Goal: Information Seeking & Learning: Find specific fact

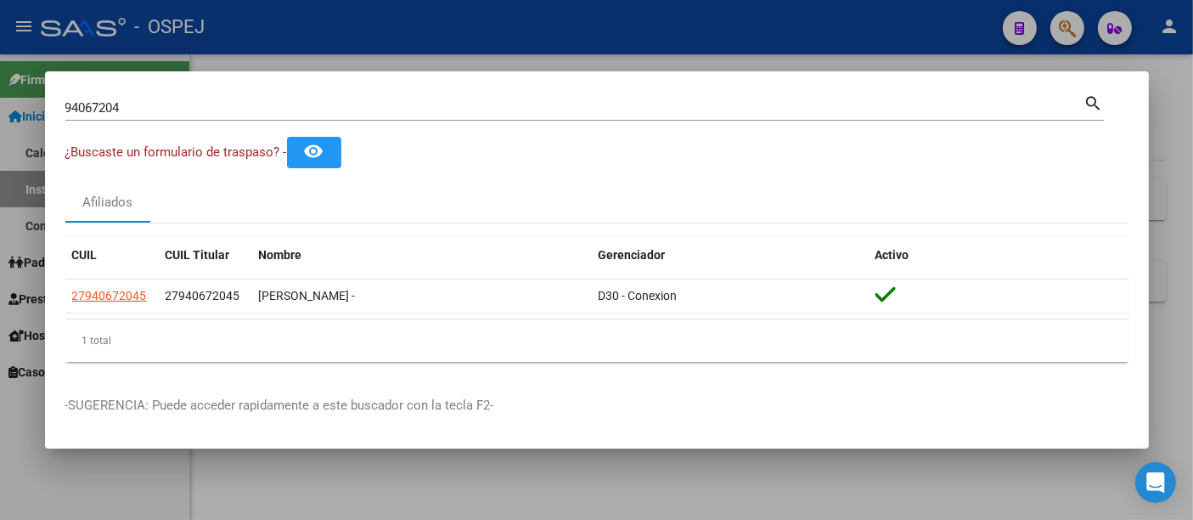
click at [363, 110] on input "94067204" at bounding box center [574, 107] width 1019 height 15
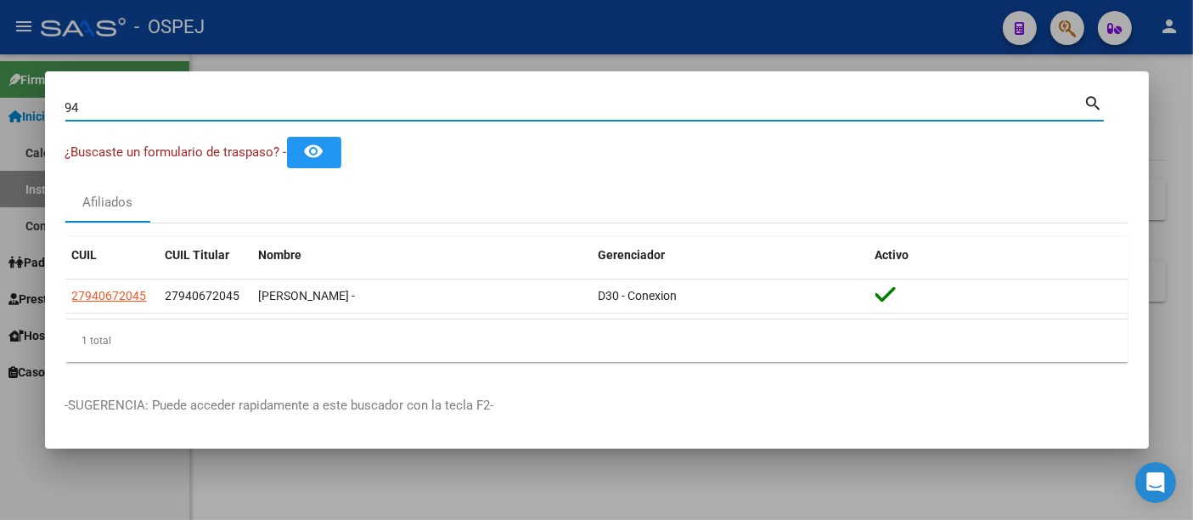
type input "9"
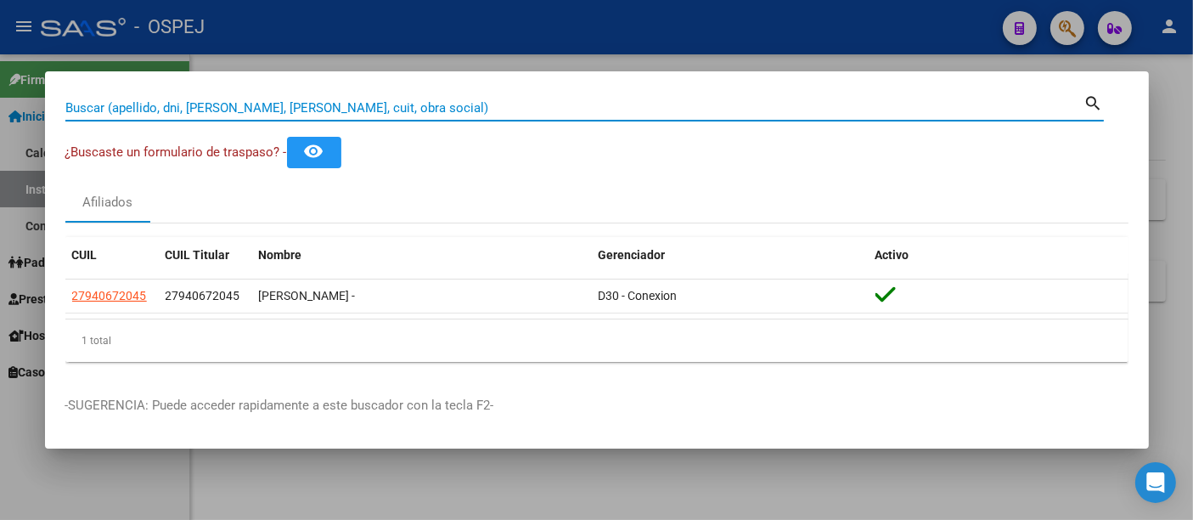
paste input "27303376173"
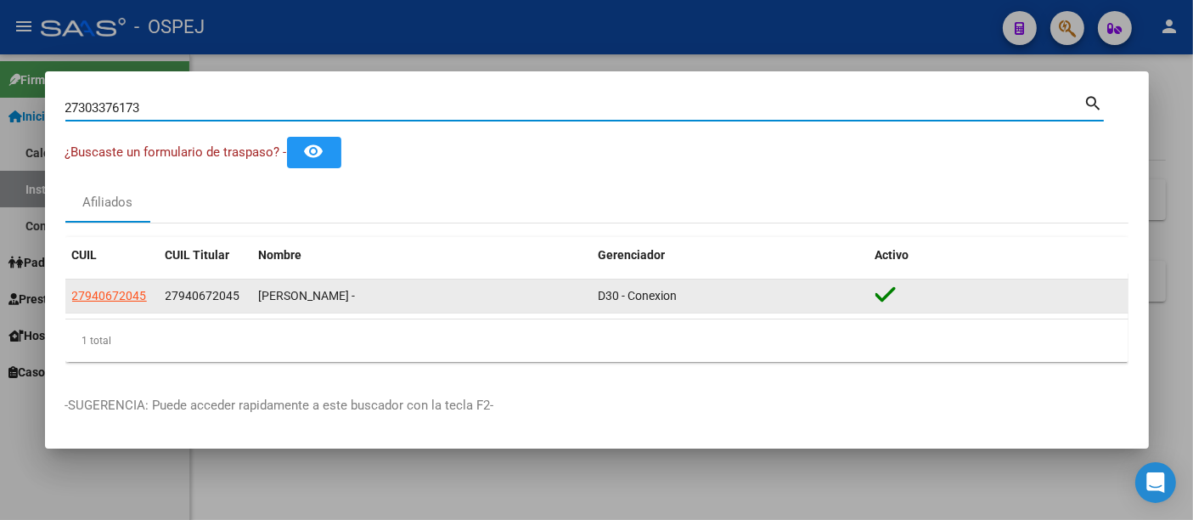
type input "27303376173"
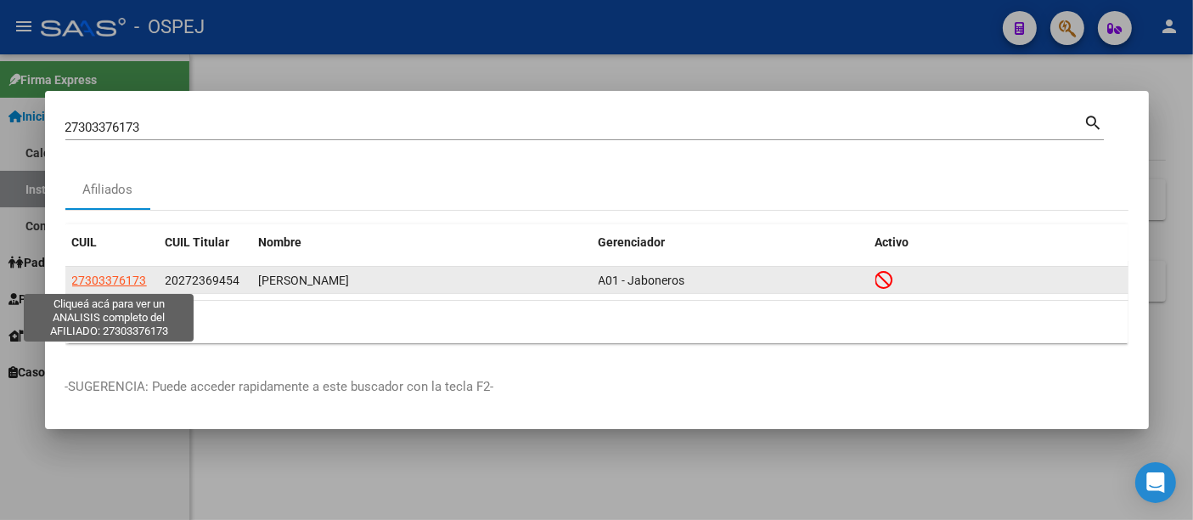
click at [126, 276] on span "27303376173" at bounding box center [109, 280] width 75 height 14
type textarea "27303376173"
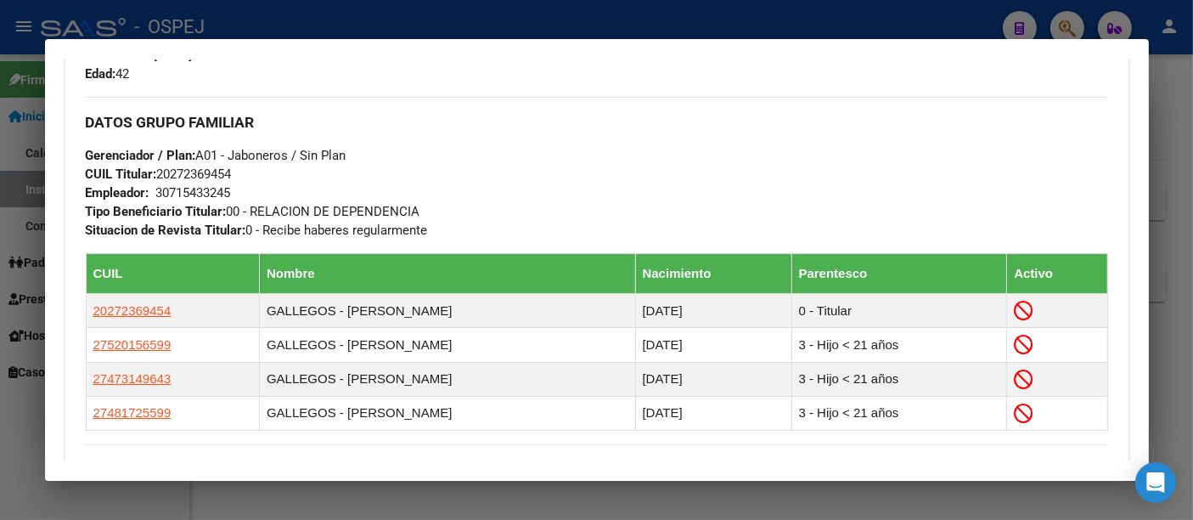
scroll to position [849, 0]
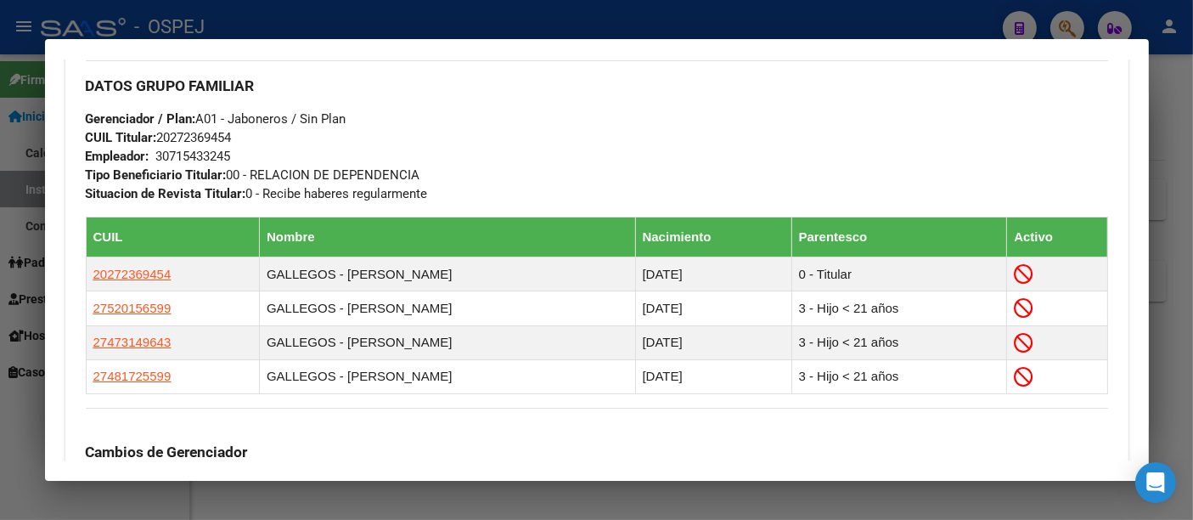
click at [188, 154] on div "30715433245" at bounding box center [193, 156] width 75 height 19
click at [596, 27] on div at bounding box center [596, 260] width 1193 height 520
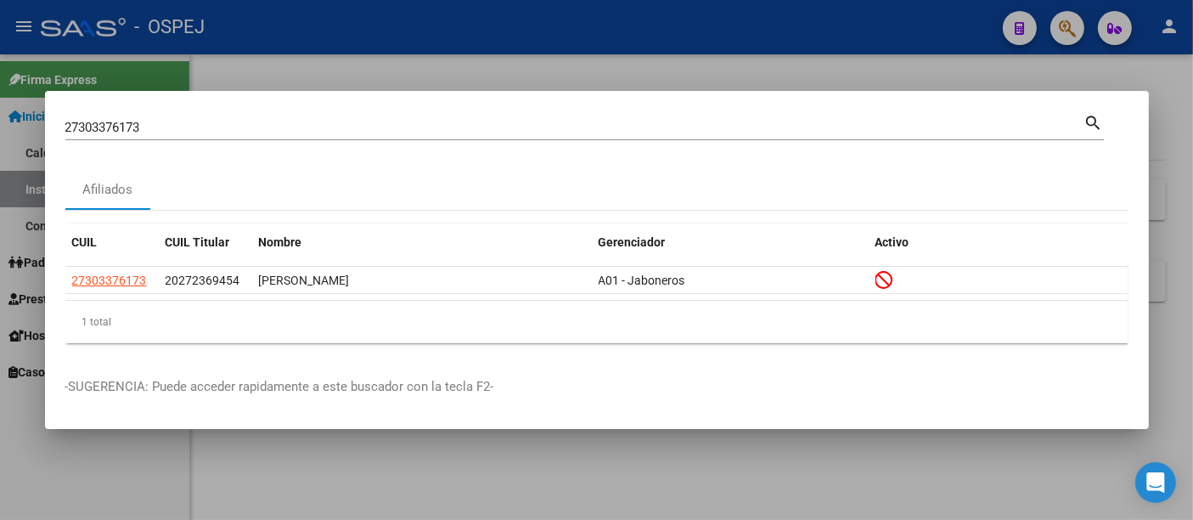
click at [514, 65] on div at bounding box center [596, 260] width 1193 height 520
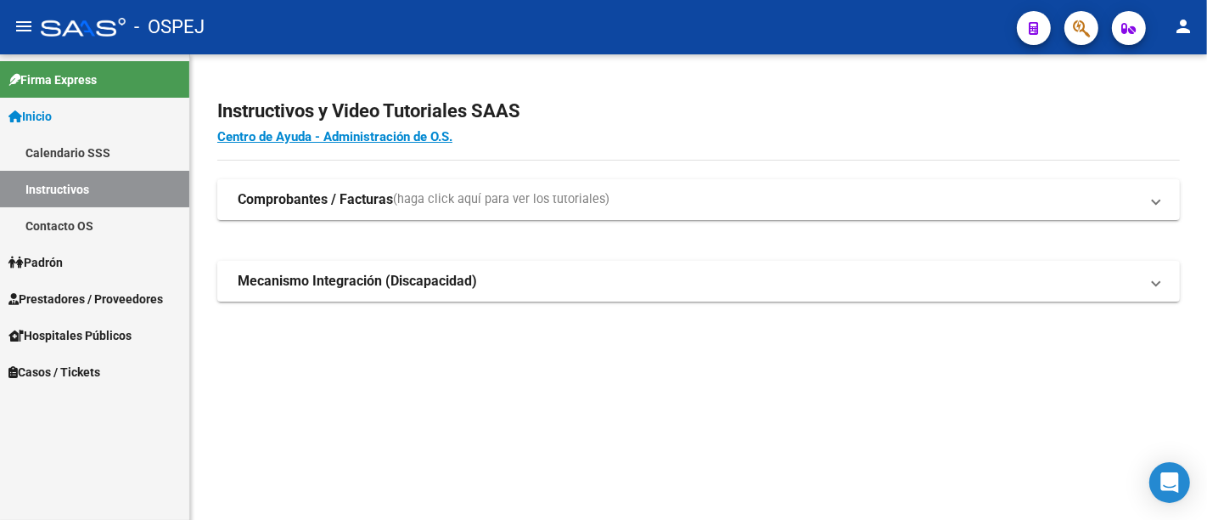
click at [1074, 24] on icon "button" at bounding box center [1081, 29] width 17 height 20
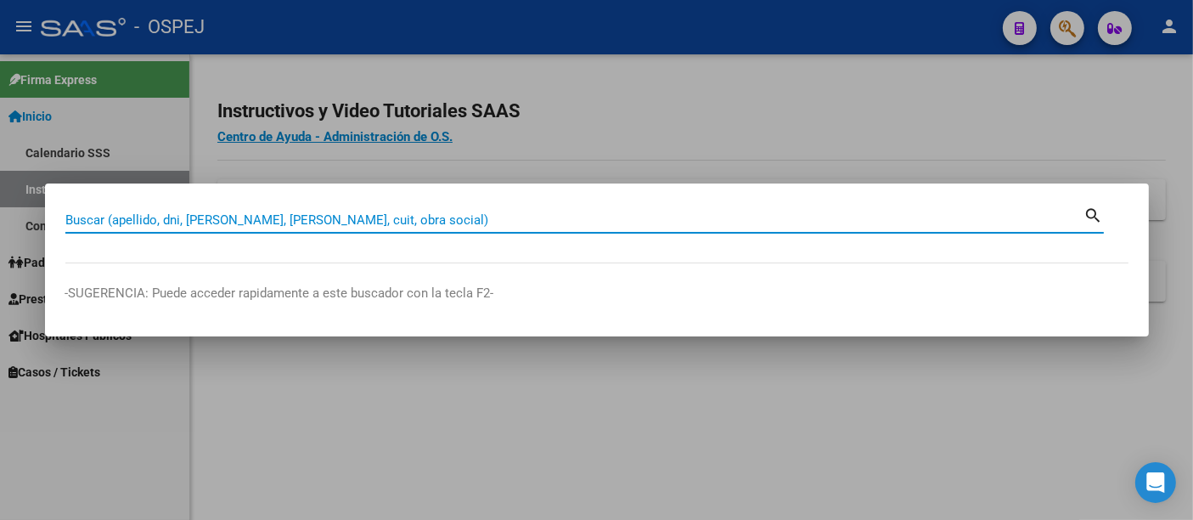
drag, startPoint x: 232, startPoint y: 214, endPoint x: 239, endPoint y: 210, distance: 8.7
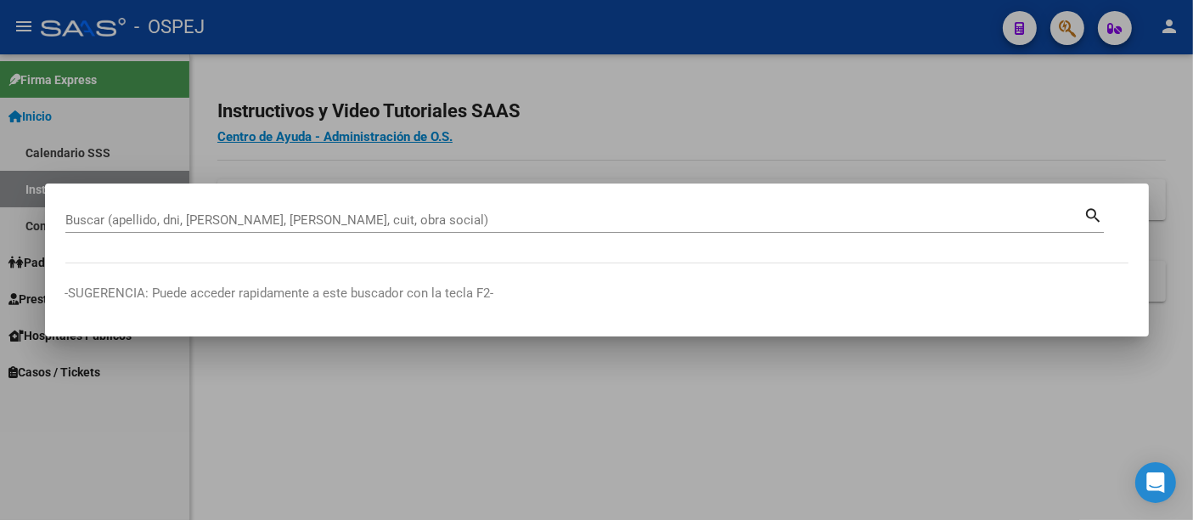
drag, startPoint x: 239, startPoint y: 210, endPoint x: 156, endPoint y: 202, distance: 83.5
click at [156, 202] on mat-dialog-container "Buscar (apellido, dni, [PERSON_NAME], nro traspaso, cuit, obra social) search -…" at bounding box center [597, 259] width 1104 height 152
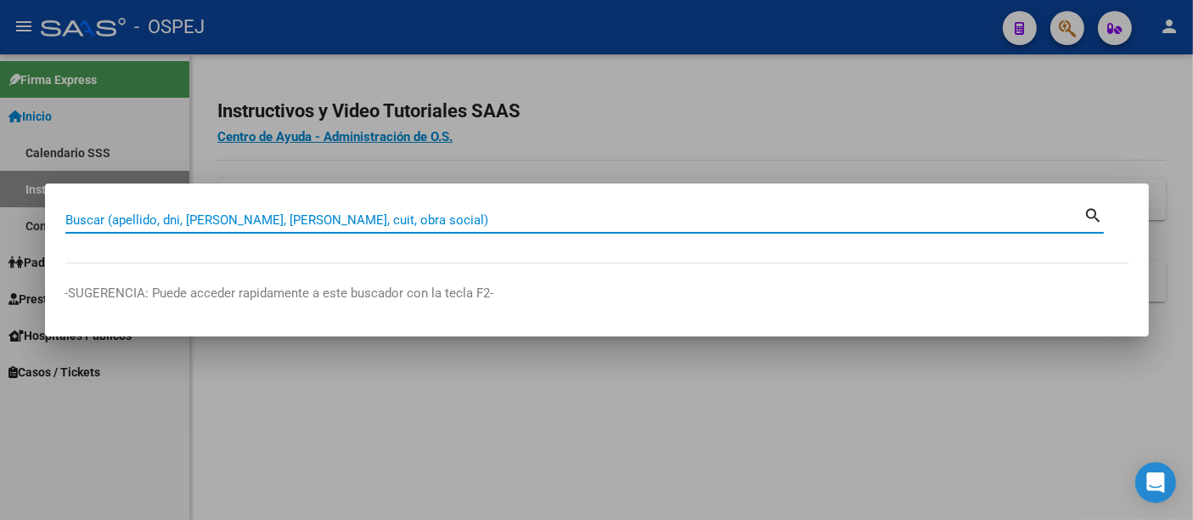
paste input "27303376173"
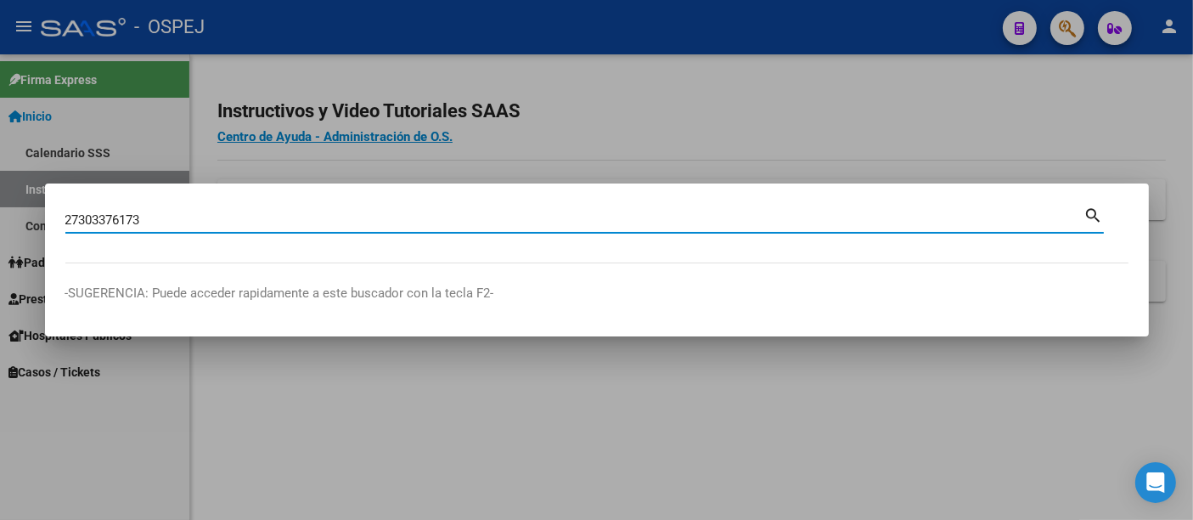
type input "27303376173"
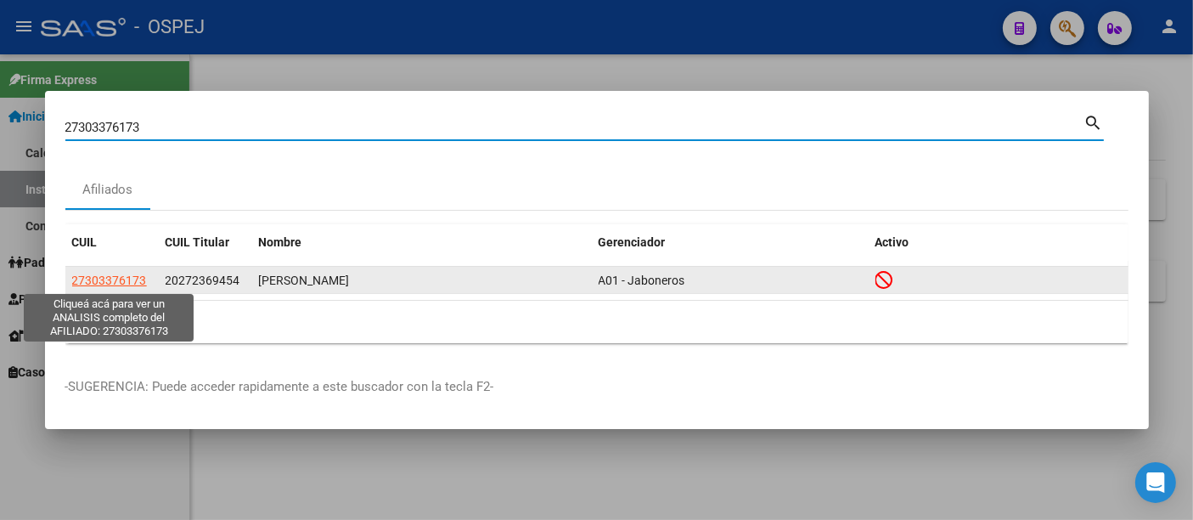
click at [111, 278] on span "27303376173" at bounding box center [109, 280] width 75 height 14
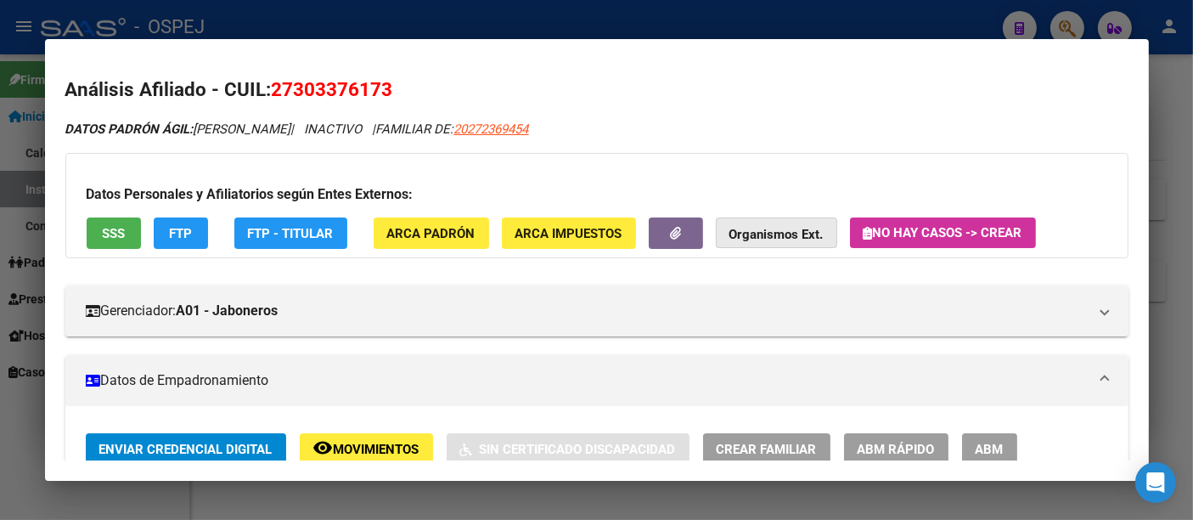
click at [784, 229] on strong "Organismos Ext." at bounding box center [776, 234] width 94 height 15
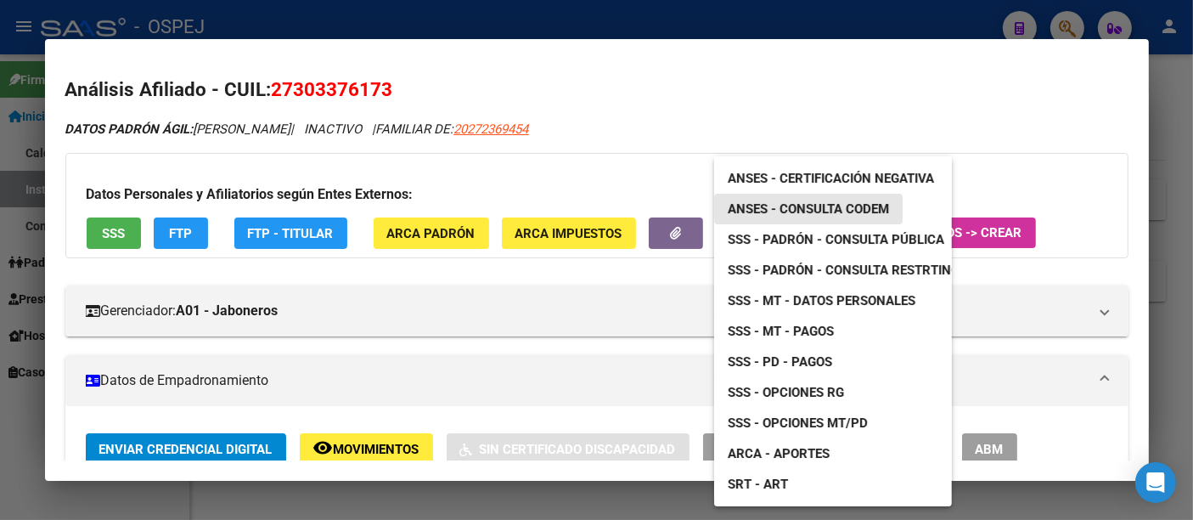
click at [810, 205] on span "ANSES - Consulta CODEM" at bounding box center [808, 208] width 161 height 15
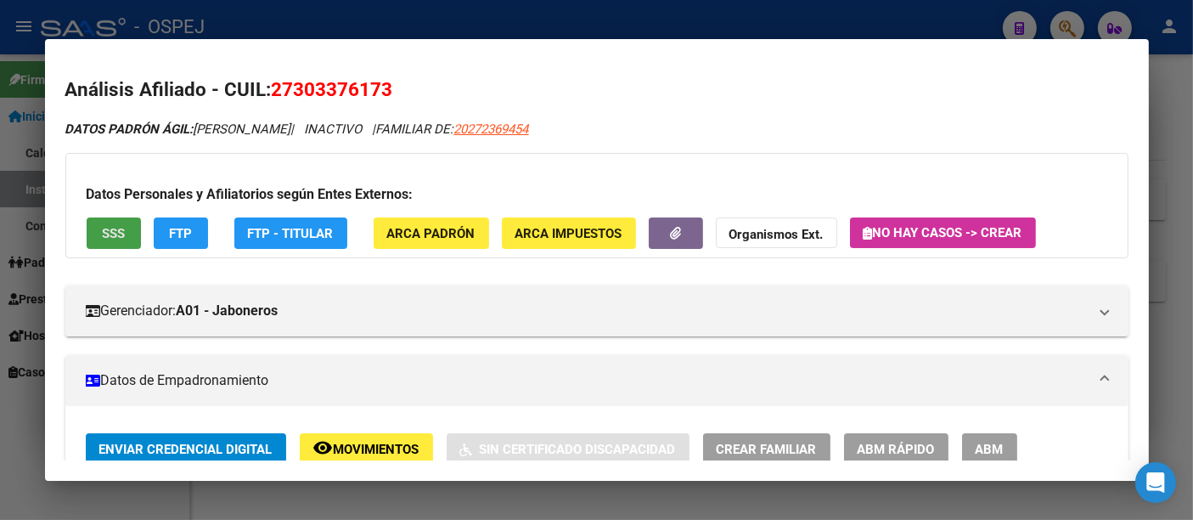
click at [111, 228] on span "SSS" at bounding box center [113, 233] width 23 height 15
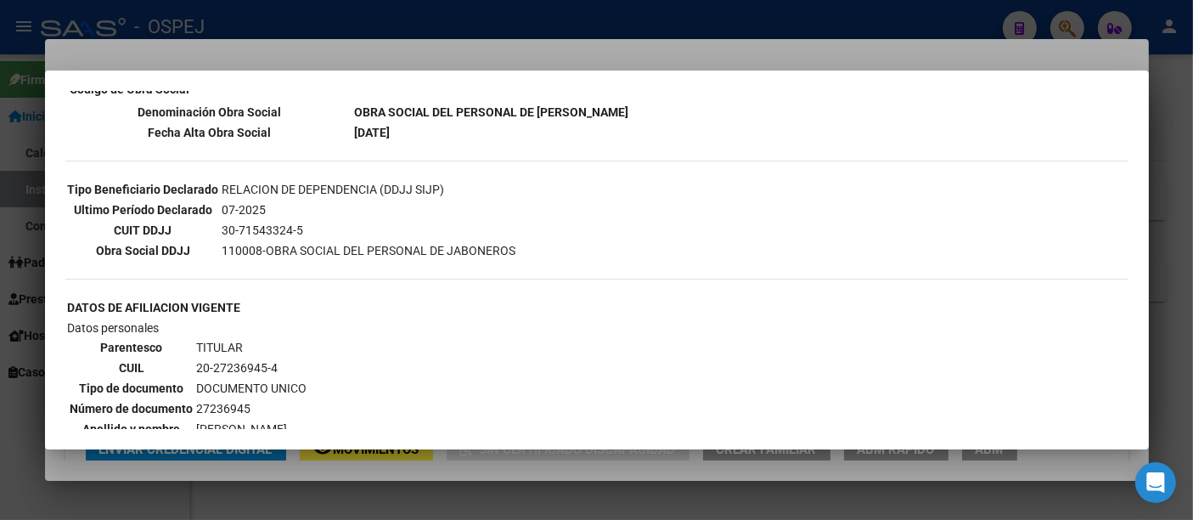
scroll to position [0, 0]
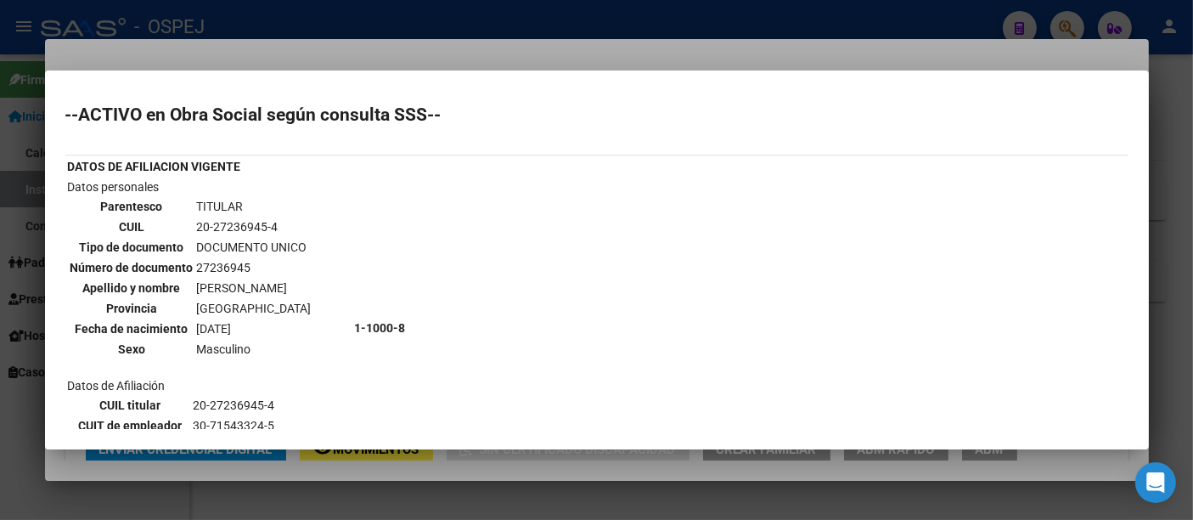
drag, startPoint x: 192, startPoint y: 222, endPoint x: 286, endPoint y: 219, distance: 94.3
click at [286, 219] on td "20-27236945-4" at bounding box center [254, 226] width 116 height 19
copy td "20-27236945-4"
